Goal: Check status: Check status

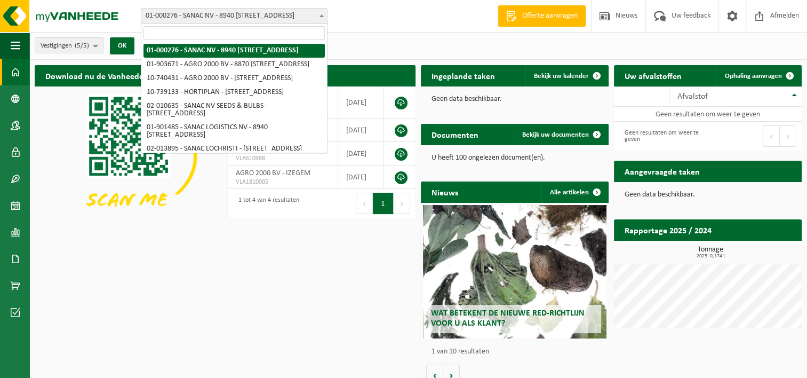
click at [321, 19] on span at bounding box center [321, 16] width 11 height 14
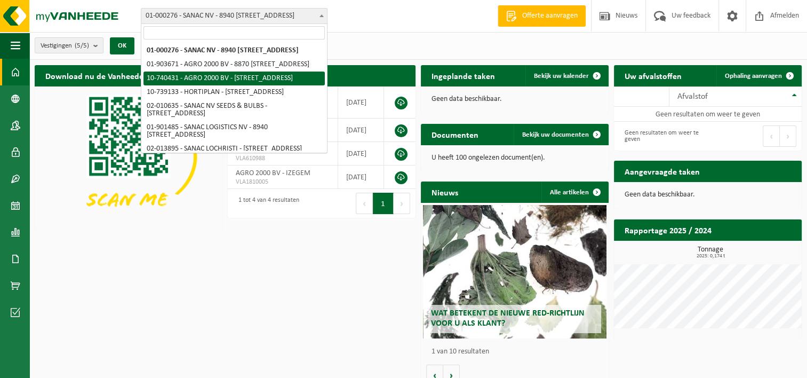
scroll to position [85, 0]
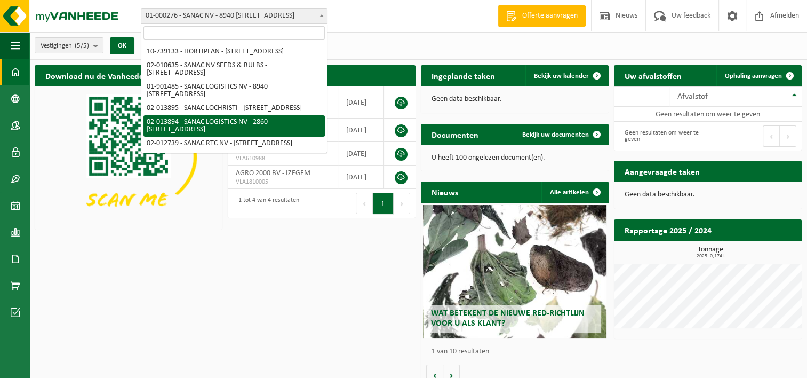
select select "2629"
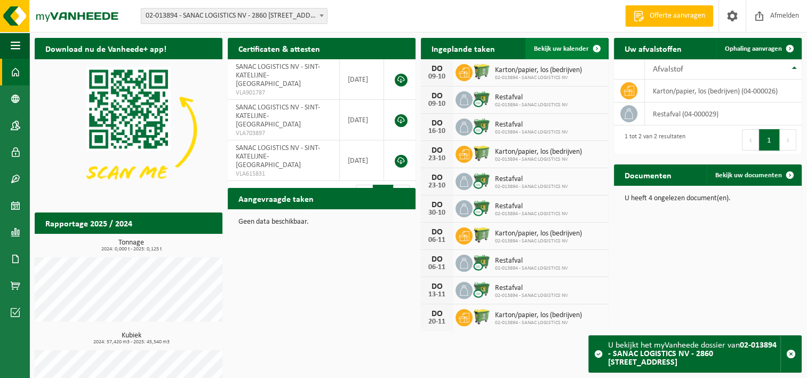
click at [570, 49] on span "Bekijk uw kalender" at bounding box center [561, 48] width 55 height 7
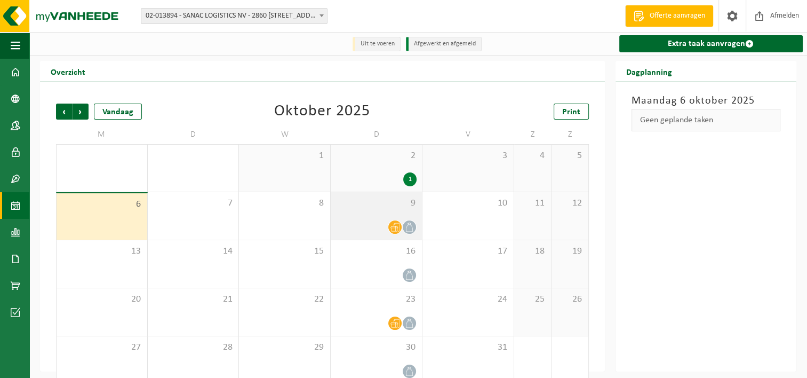
scroll to position [18, 0]
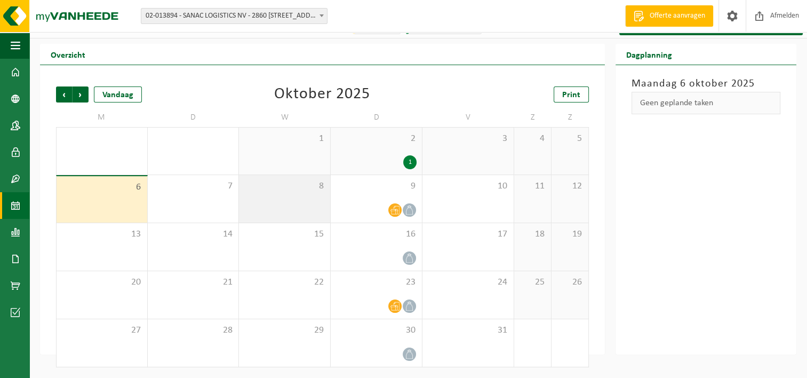
click at [278, 195] on div "8" at bounding box center [284, 198] width 91 height 47
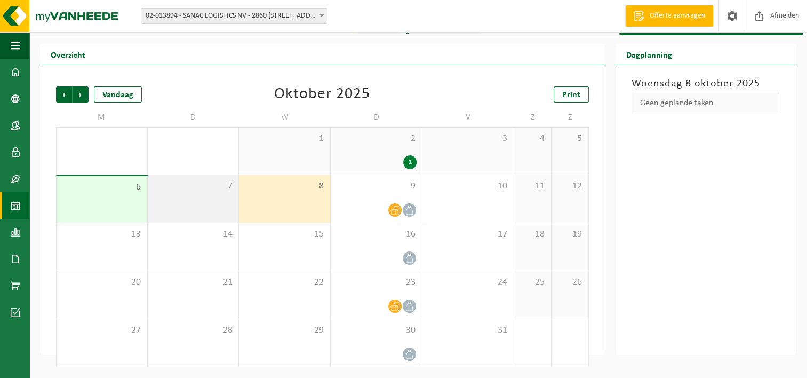
click at [199, 196] on div "7" at bounding box center [193, 198] width 91 height 47
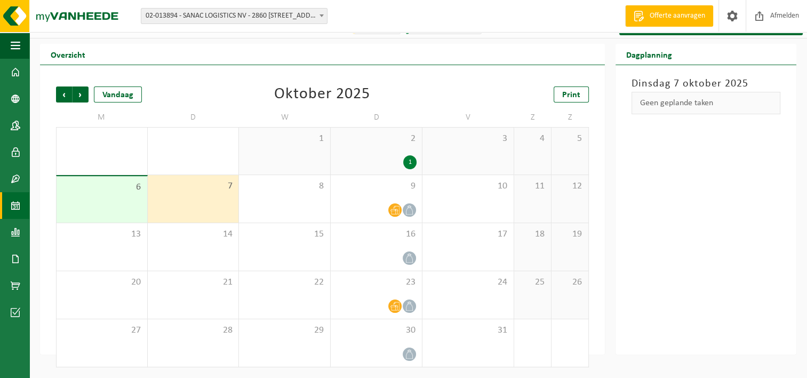
click at [118, 196] on div "6" at bounding box center [102, 199] width 91 height 46
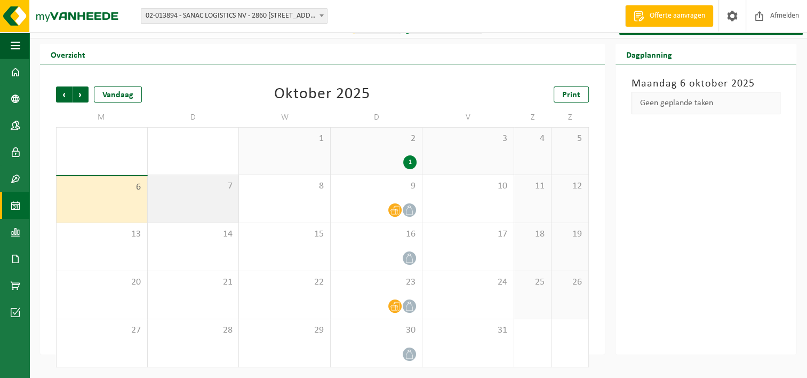
click at [208, 189] on span "7" at bounding box center [193, 186] width 81 height 12
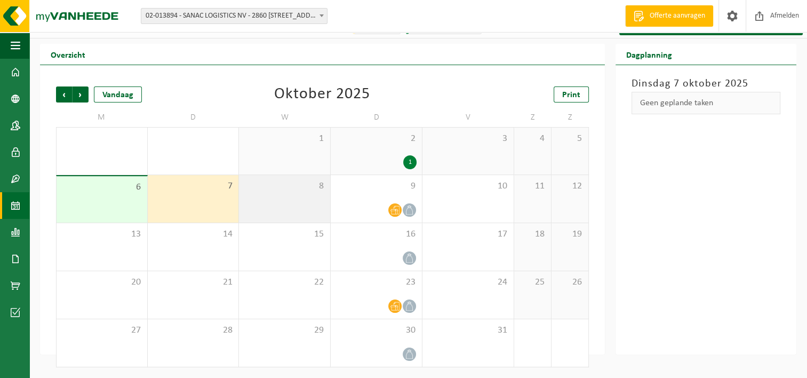
click at [271, 191] on span "8" at bounding box center [284, 186] width 81 height 12
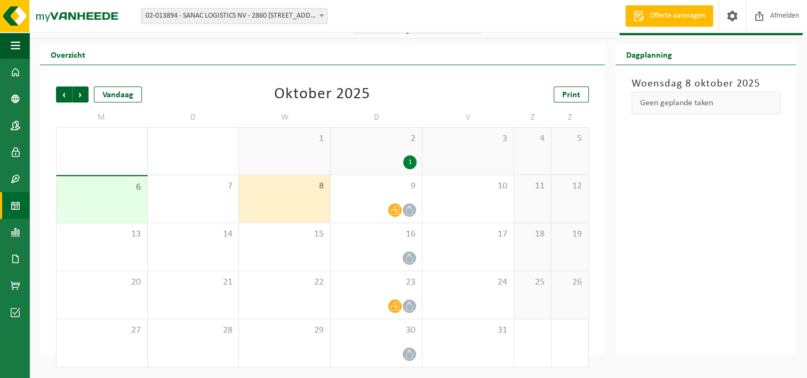
click at [320, 13] on span at bounding box center [321, 16] width 11 height 14
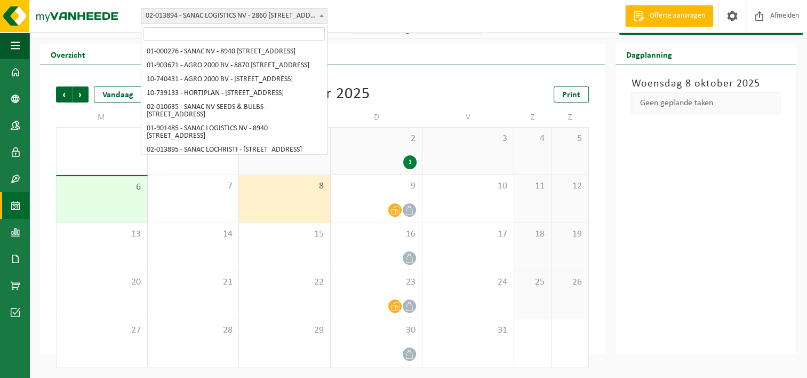
scroll to position [85, 0]
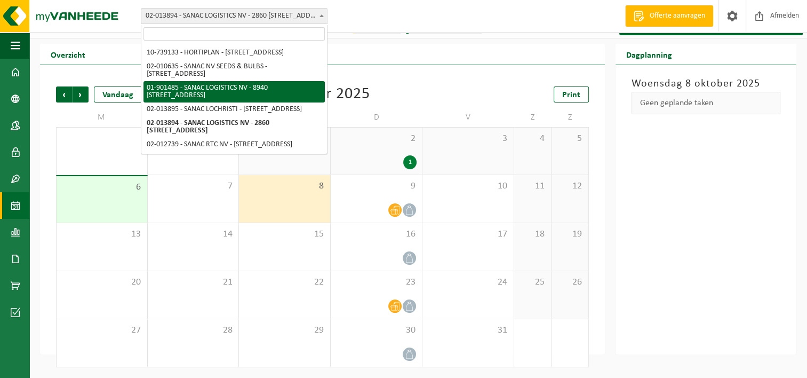
select select "996"
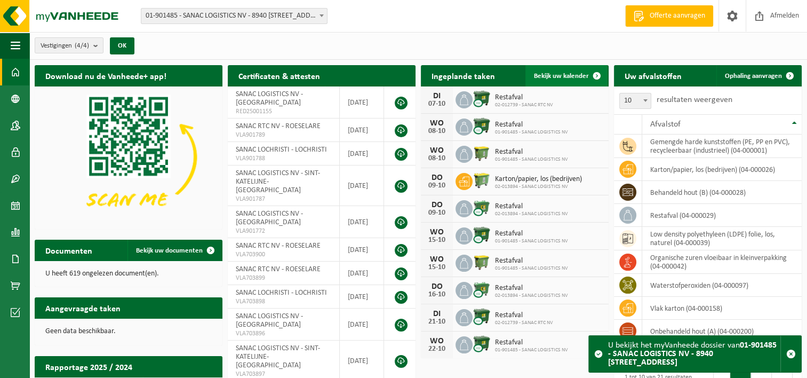
click at [589, 74] on span at bounding box center [596, 75] width 21 height 21
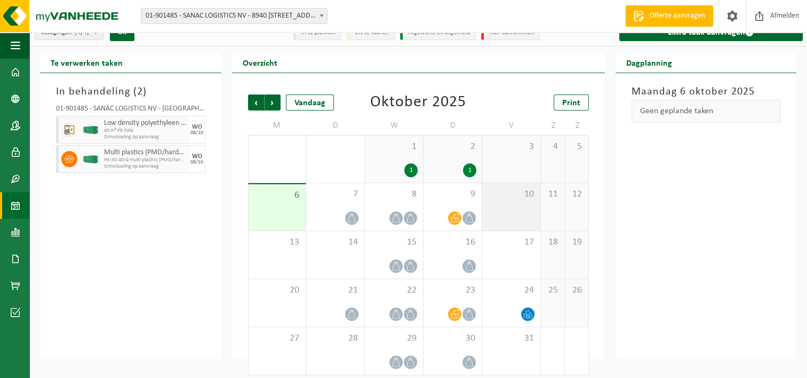
scroll to position [21, 0]
